Goal: Task Accomplishment & Management: Complete application form

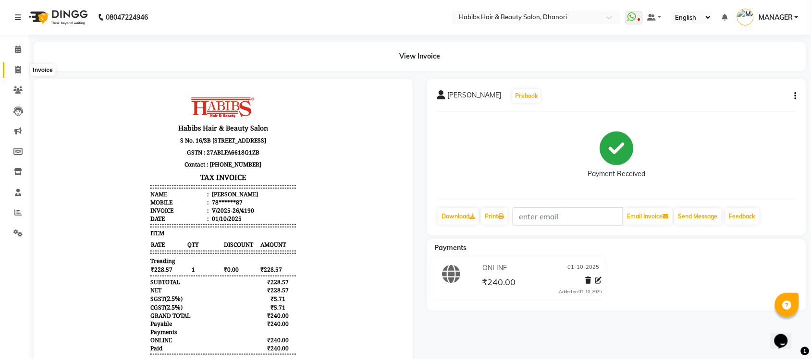
click at [15, 65] on span at bounding box center [18, 70] width 17 height 11
select select "service"
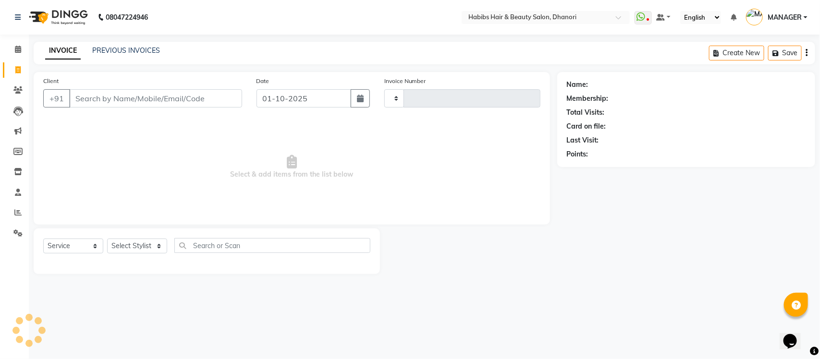
type input "4191"
select select "4967"
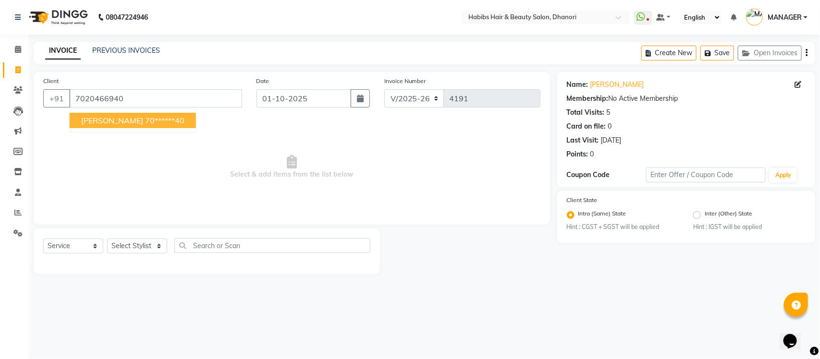
click at [106, 117] on span "[PERSON_NAME]" at bounding box center [112, 121] width 62 height 10
type input "70******40"
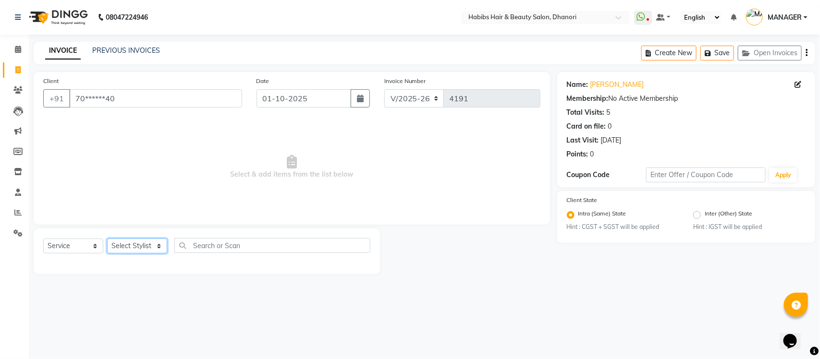
click at [135, 246] on select "Select Stylist Admin [PERSON_NAME] [PERSON_NAME] MANAGER [PERSON_NAME] [PERSON_…" at bounding box center [137, 246] width 60 height 15
select select "35846"
click at [107, 239] on select "Select Stylist Admin [PERSON_NAME] [PERSON_NAME] MANAGER [PERSON_NAME] [PERSON_…" at bounding box center [137, 246] width 60 height 15
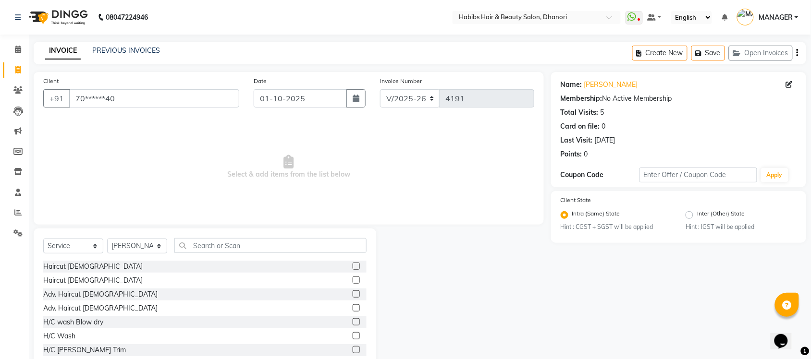
click at [353, 279] on label at bounding box center [356, 280] width 7 height 7
click at [353, 279] on input "checkbox" at bounding box center [356, 281] width 6 height 6
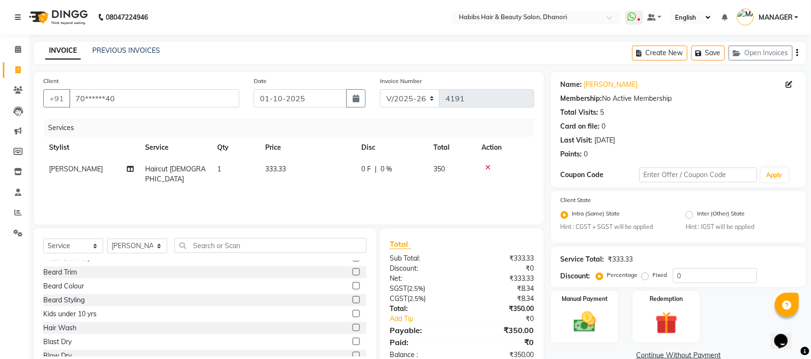
checkbox input "false"
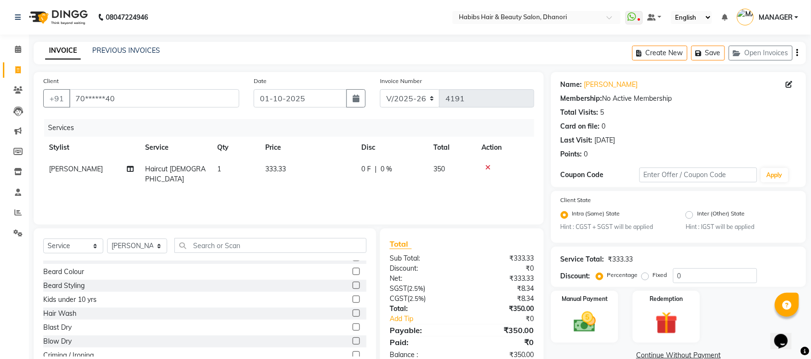
scroll to position [24, 0]
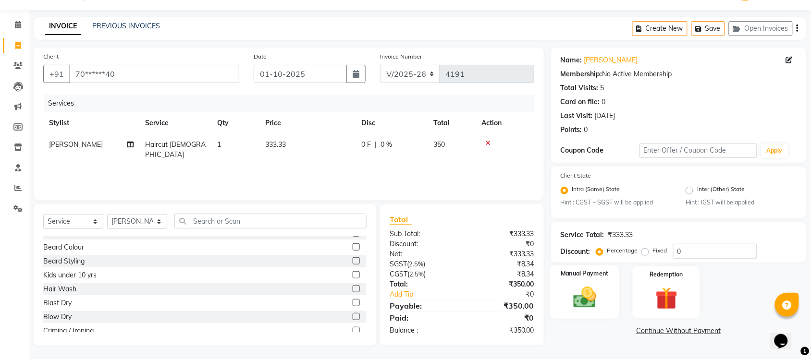
click at [581, 281] on div "Manual Payment" at bounding box center [584, 293] width 70 height 54
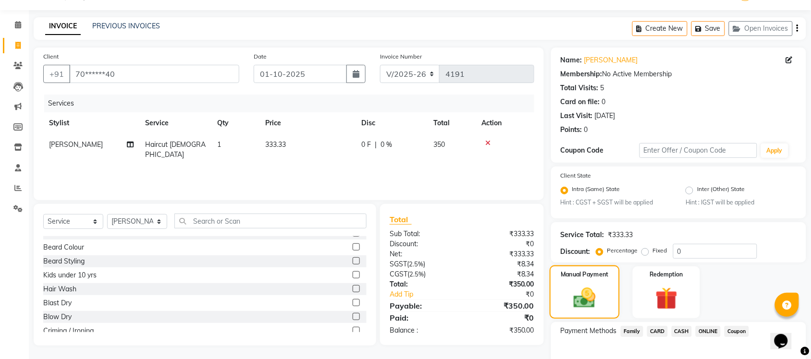
scroll to position [78, 0]
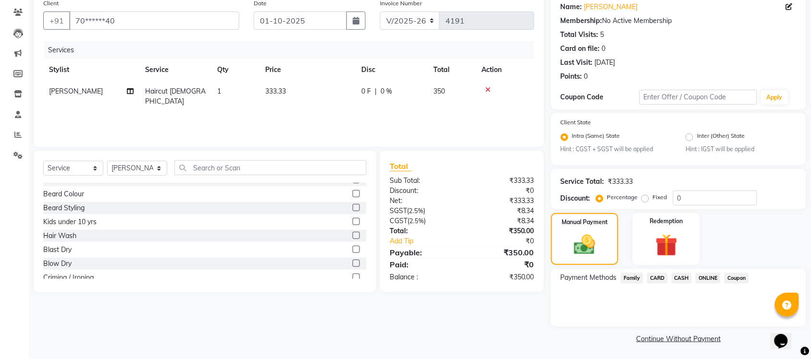
click at [682, 286] on div "Payment Methods Family CARD CASH ONLINE Coupon" at bounding box center [678, 298] width 255 height 58
click at [701, 280] on span "ONLINE" at bounding box center [707, 278] width 25 height 11
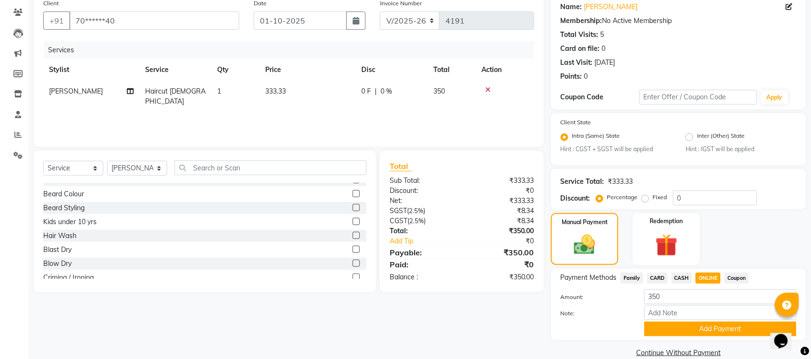
scroll to position [91, 0]
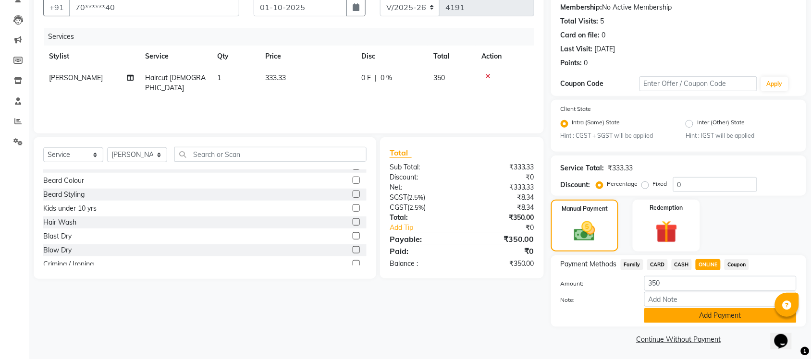
click at [701, 311] on button "Add Payment" at bounding box center [720, 315] width 152 height 15
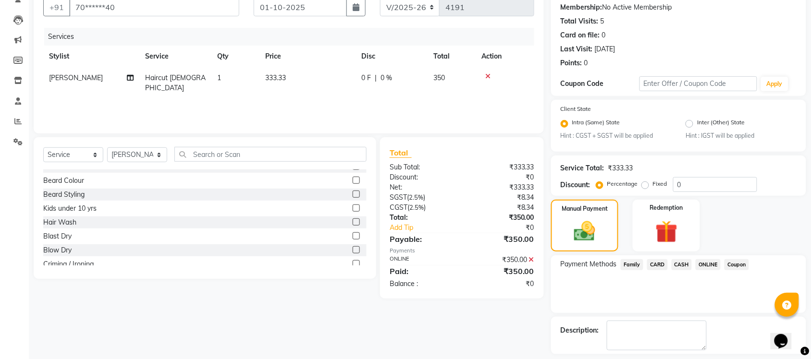
scroll to position [133, 0]
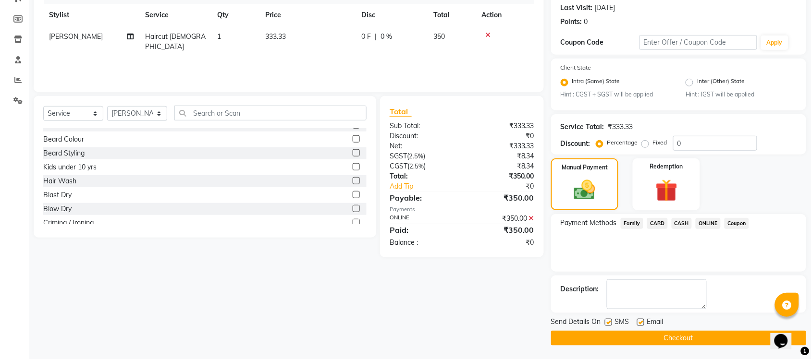
click at [690, 332] on button "Checkout" at bounding box center [678, 338] width 255 height 15
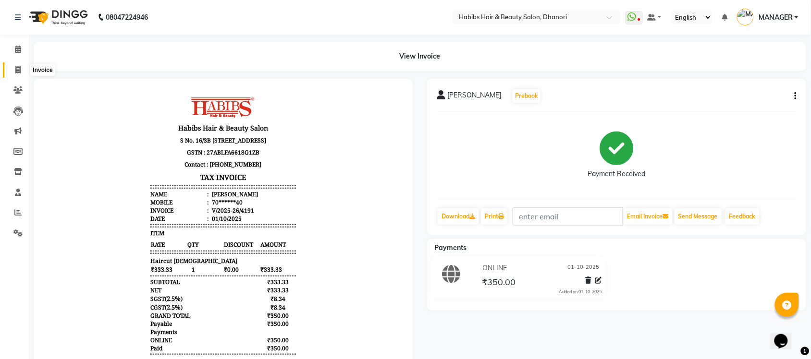
click at [15, 71] on icon at bounding box center [17, 69] width 5 height 7
select select "service"
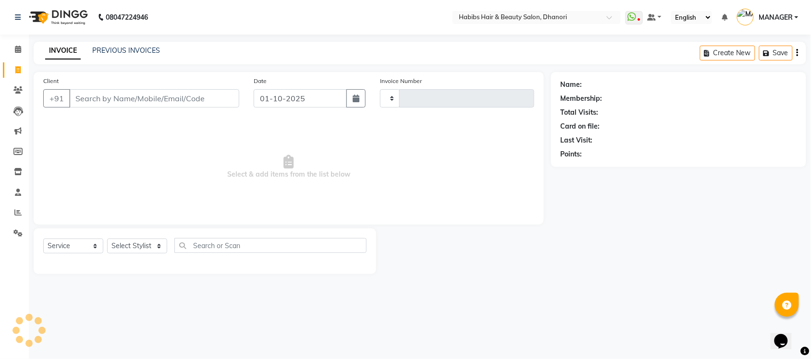
type input "4192"
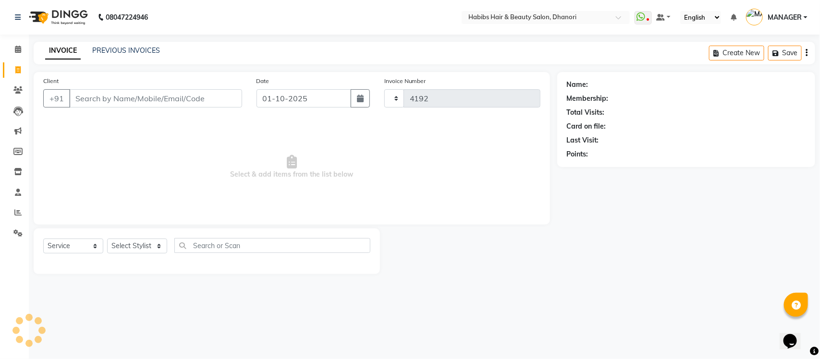
select select "4967"
click at [115, 104] on input "Client" at bounding box center [155, 98] width 173 height 18
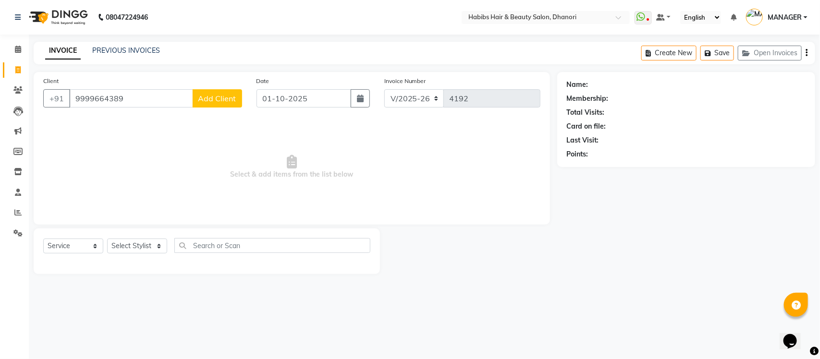
type input "9999664389"
click at [223, 101] on span "Add Client" at bounding box center [217, 99] width 38 height 10
select select "22"
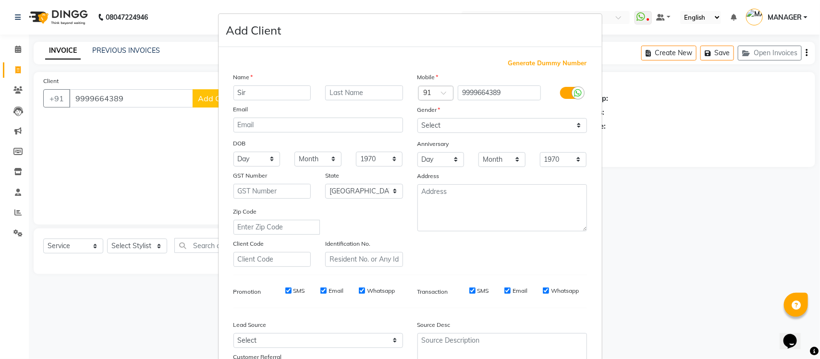
type input "Sir"
click at [462, 120] on select "Select [DEMOGRAPHIC_DATA] [DEMOGRAPHIC_DATA] Other Prefer Not To Say" at bounding box center [502, 125] width 170 height 15
select select "[DEMOGRAPHIC_DATA]"
click at [417, 118] on select "Select [DEMOGRAPHIC_DATA] [DEMOGRAPHIC_DATA] Other Prefer Not To Say" at bounding box center [502, 125] width 170 height 15
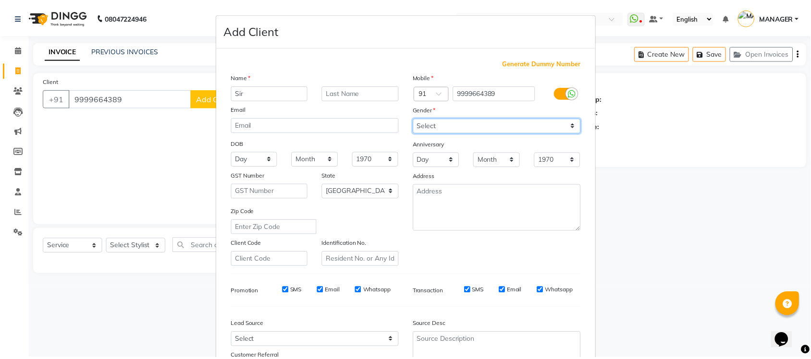
scroll to position [80, 0]
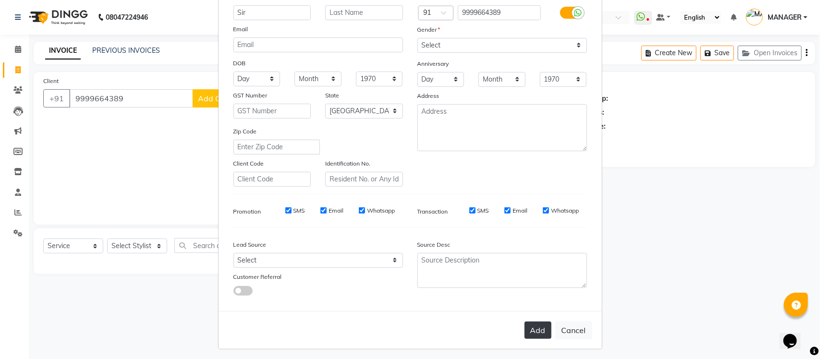
click at [539, 331] on button "Add" at bounding box center [537, 330] width 27 height 17
type input "99******89"
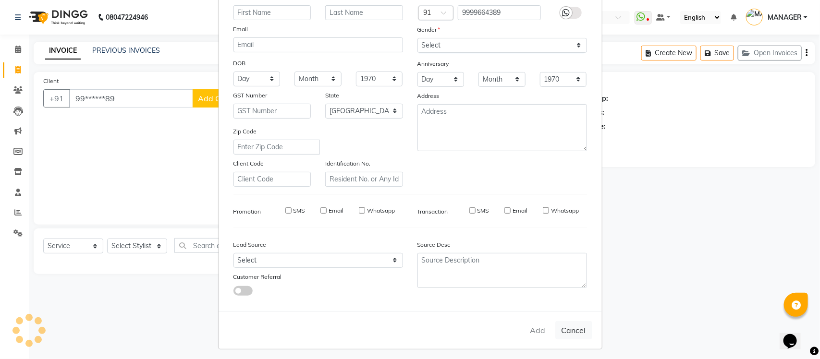
select select
select select "null"
select select
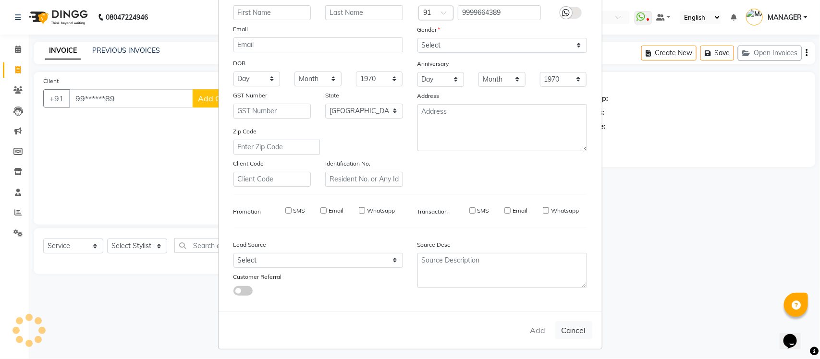
select select
checkbox input "false"
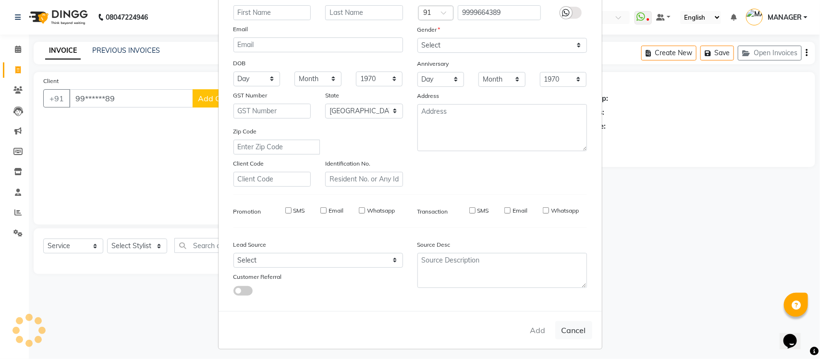
checkbox input "false"
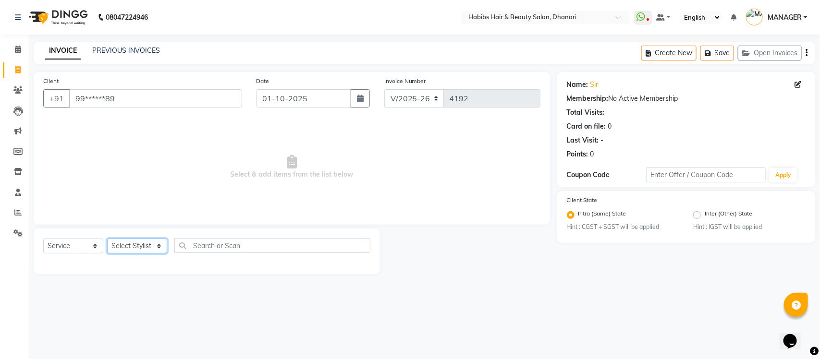
click at [110, 244] on select "Select Stylist Admin [PERSON_NAME] [PERSON_NAME] MANAGER [PERSON_NAME] [PERSON_…" at bounding box center [137, 246] width 60 height 15
select select "40478"
click at [107, 239] on select "Select Stylist Admin [PERSON_NAME] [PERSON_NAME] MANAGER [PERSON_NAME] [PERSON_…" at bounding box center [137, 246] width 60 height 15
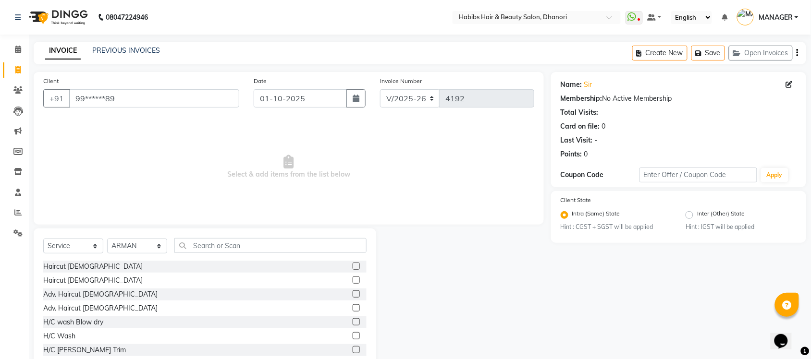
click at [353, 281] on div at bounding box center [356, 282] width 6 height 10
click at [353, 281] on label at bounding box center [356, 280] width 7 height 7
click at [353, 281] on input "checkbox" at bounding box center [356, 281] width 6 height 6
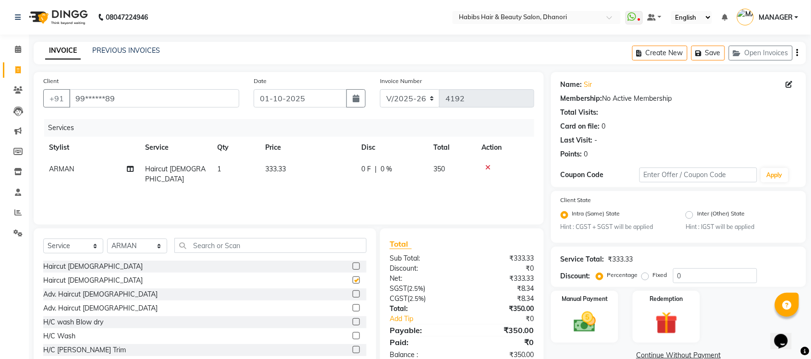
checkbox input "false"
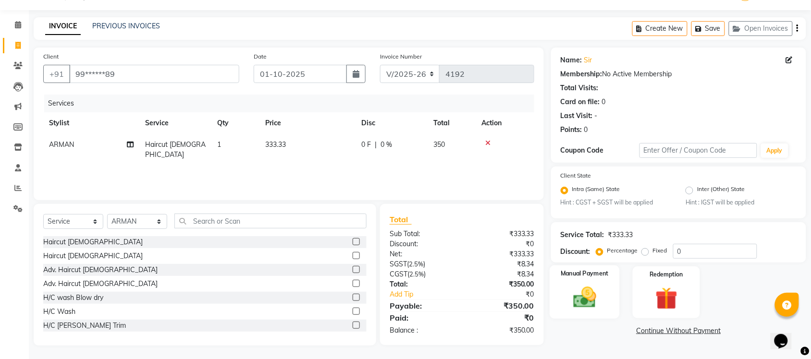
click at [578, 299] on img at bounding box center [584, 298] width 37 height 26
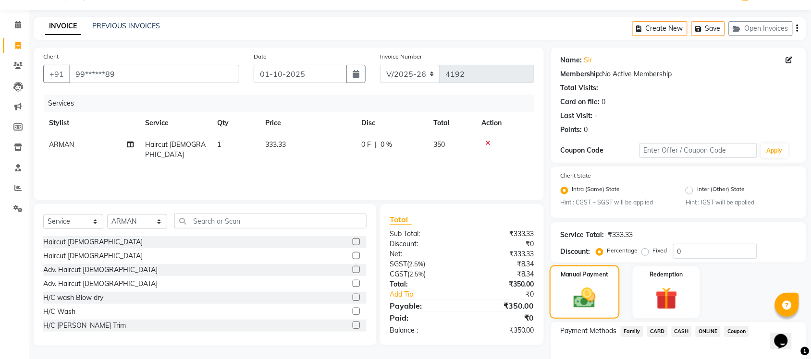
scroll to position [78, 0]
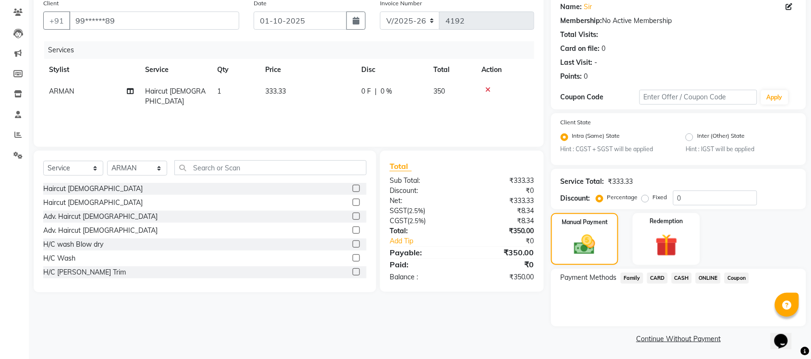
click at [707, 273] on span "ONLINE" at bounding box center [707, 278] width 25 height 11
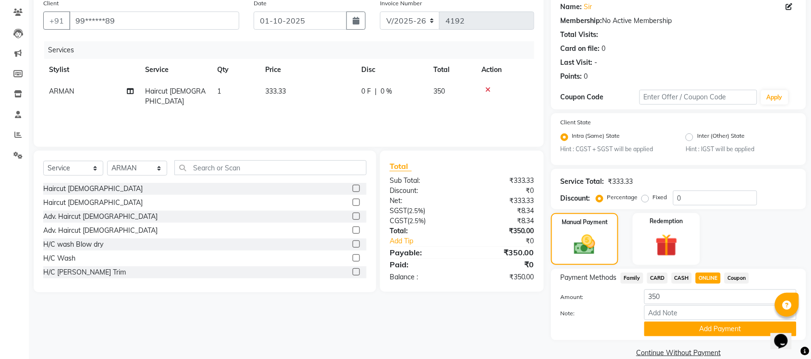
scroll to position [91, 0]
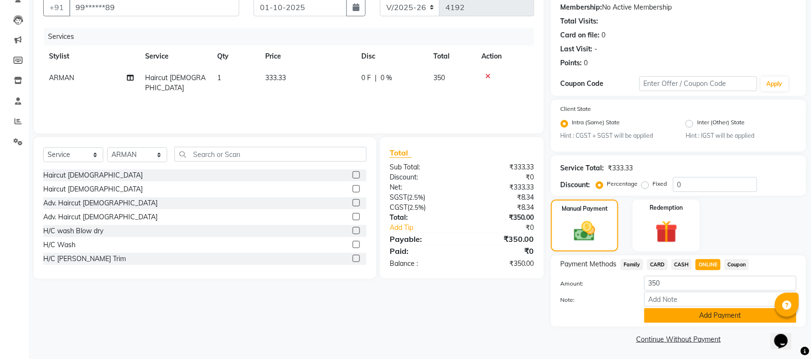
click at [704, 315] on button "Add Payment" at bounding box center [720, 315] width 152 height 15
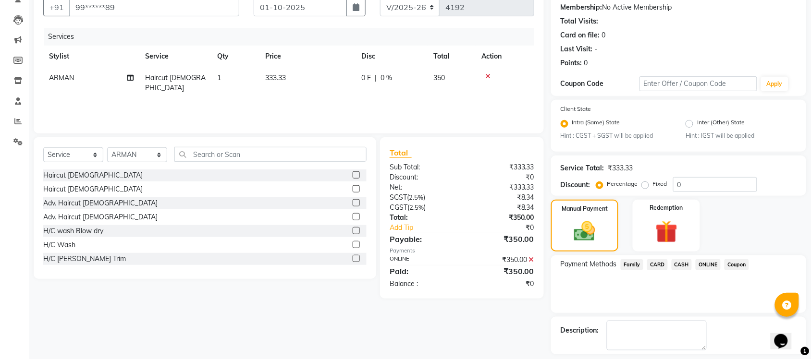
scroll to position [133, 0]
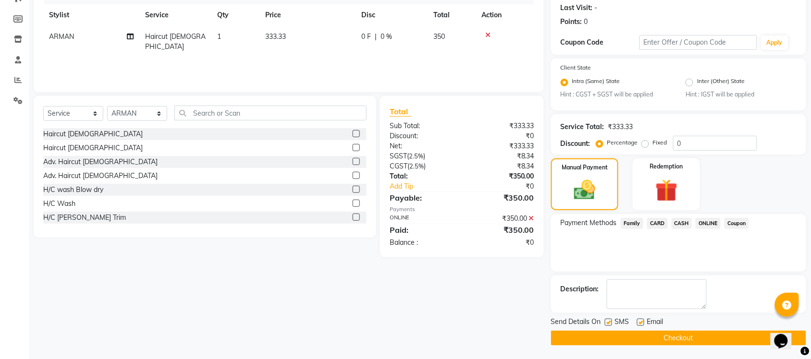
click at [697, 341] on button "Checkout" at bounding box center [678, 338] width 255 height 15
